Goal: Task Accomplishment & Management: Manage account settings

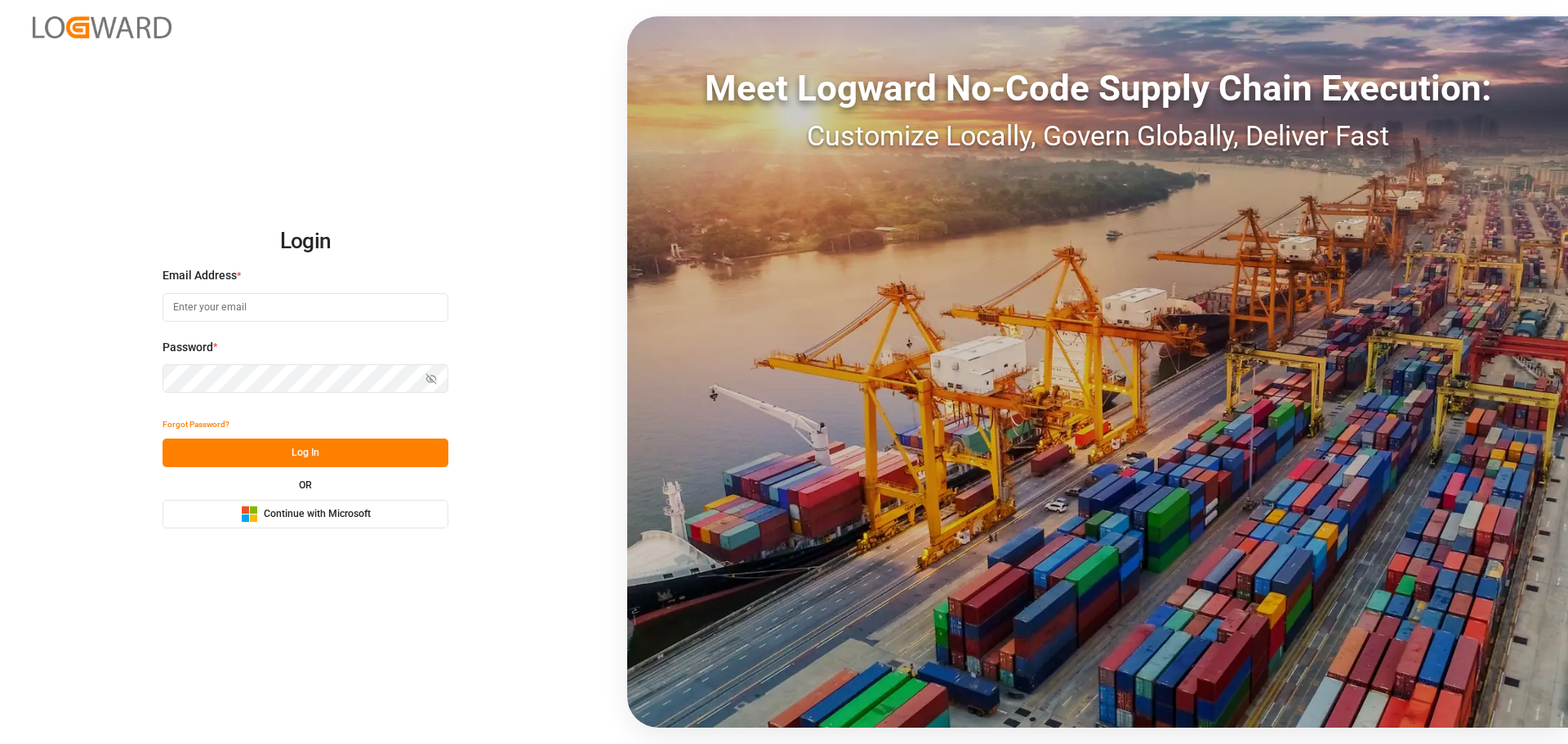
click at [309, 519] on span "Continue with Microsoft" at bounding box center [316, 513] width 107 height 14
